Goal: Transaction & Acquisition: Purchase product/service

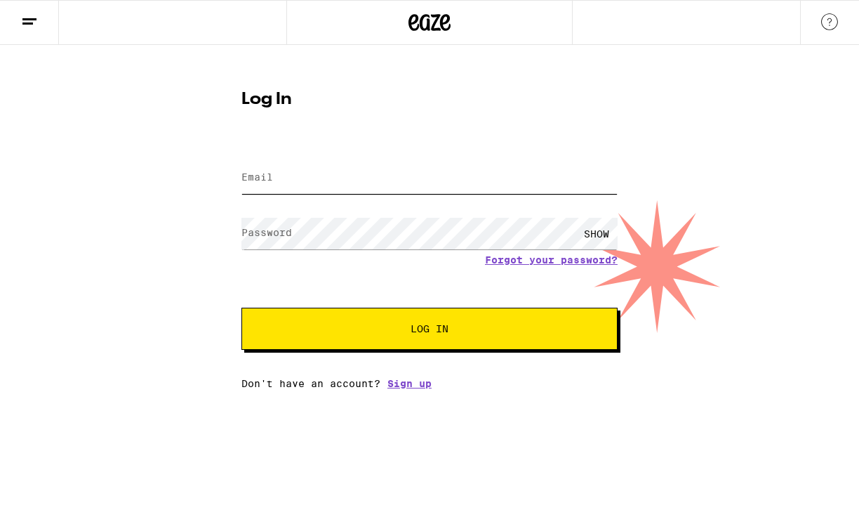
type input "[EMAIL_ADDRESS][PERSON_NAME][DOMAIN_NAME]"
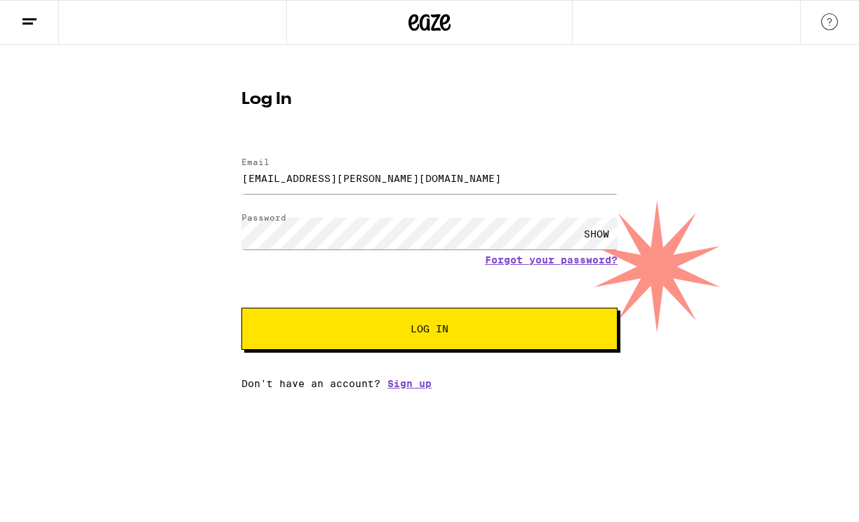
click at [357, 336] on button "Log In" at bounding box center [430, 329] width 376 height 42
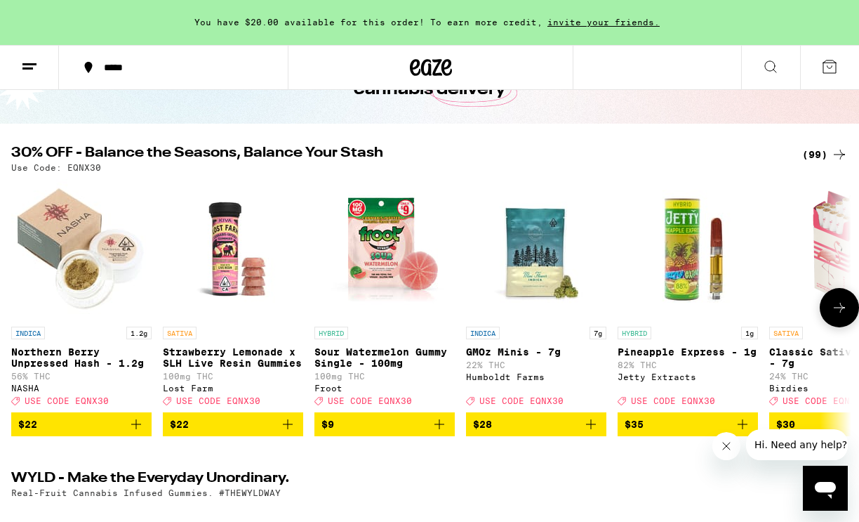
scroll to position [105, 0]
